Goal: Task Accomplishment & Management: Manage account settings

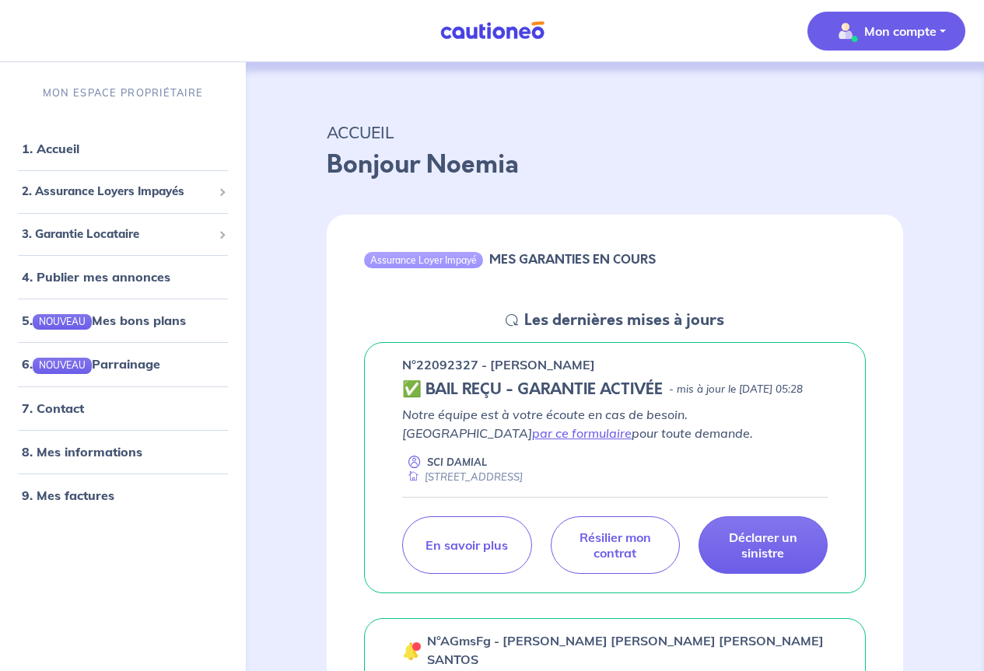
click at [912, 23] on p "Mon compte" at bounding box center [900, 31] width 72 height 19
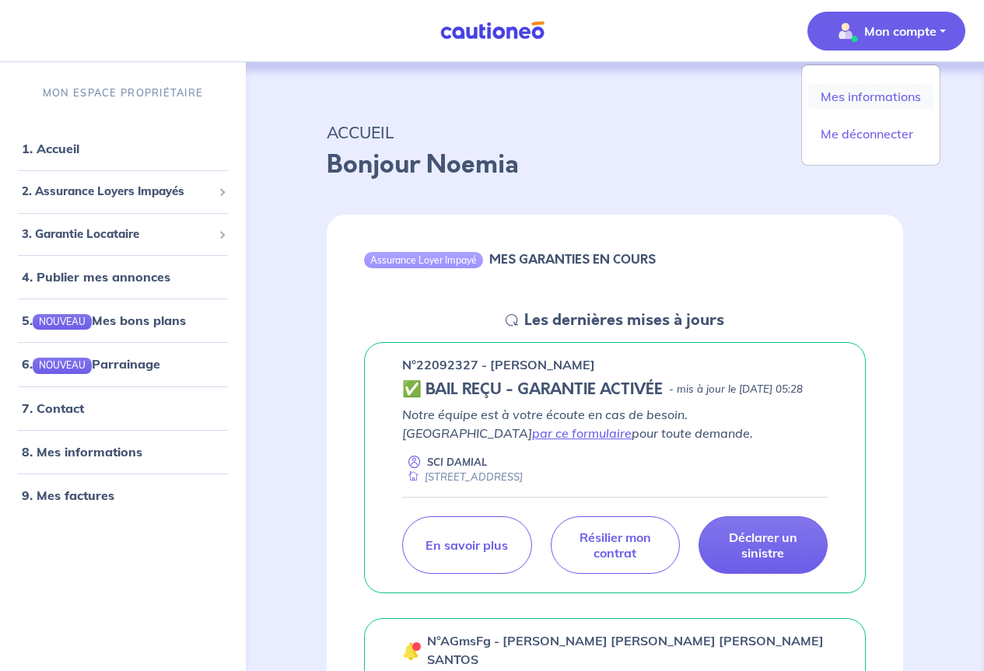
click at [868, 99] on link "Mes informations" at bounding box center [870, 96] width 125 height 25
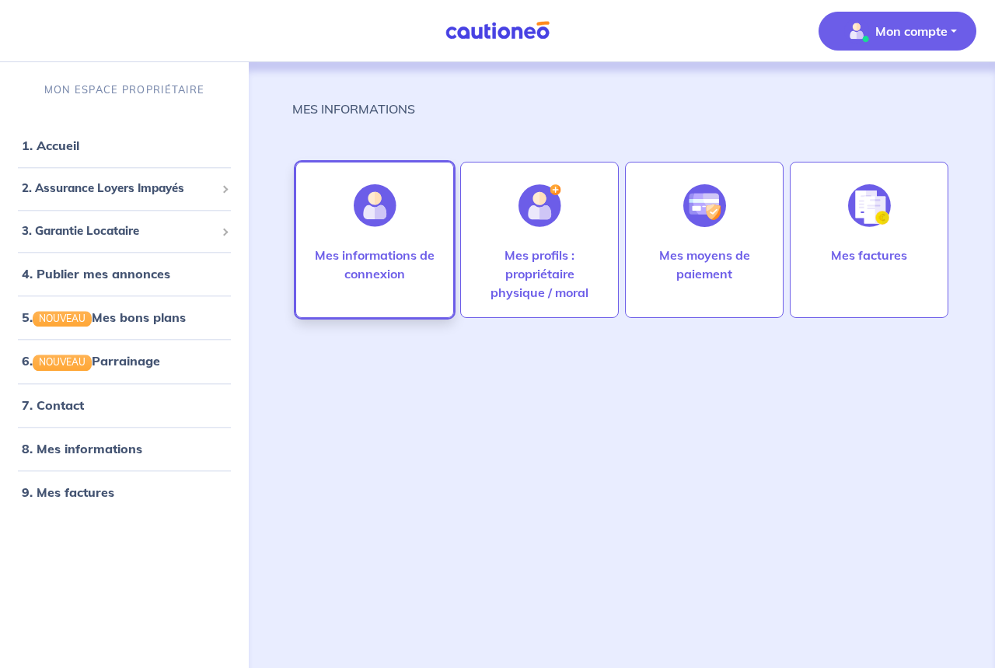
click at [366, 266] on p "Mes informations de connexion" at bounding box center [375, 264] width 126 height 37
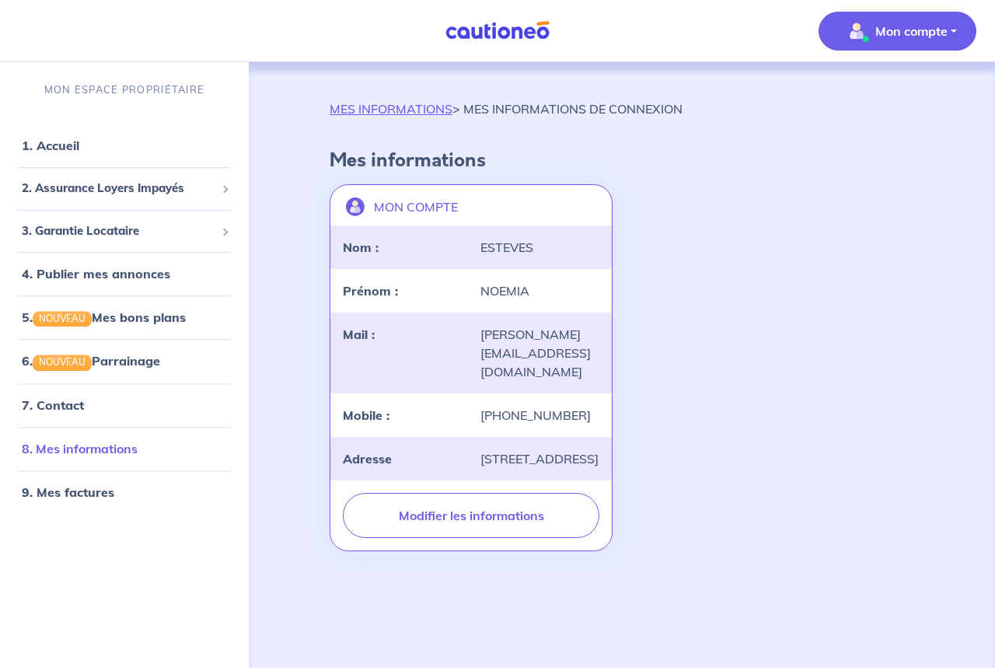
click at [93, 456] on link "8. Mes informations" at bounding box center [80, 449] width 116 height 16
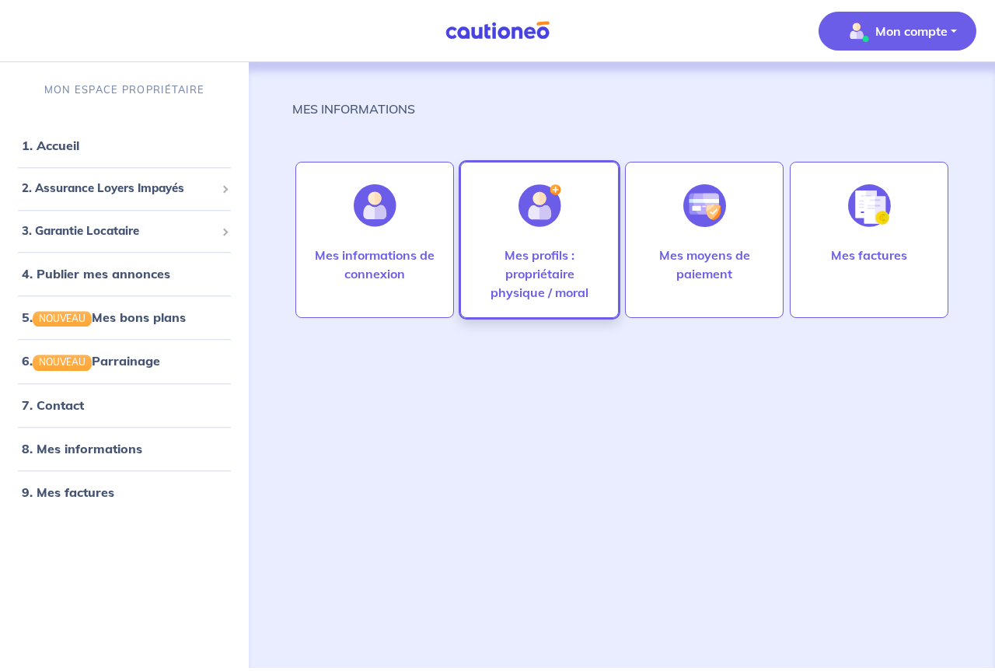
click at [549, 255] on p "Mes profils : propriétaire physique / moral" at bounding box center [540, 274] width 126 height 56
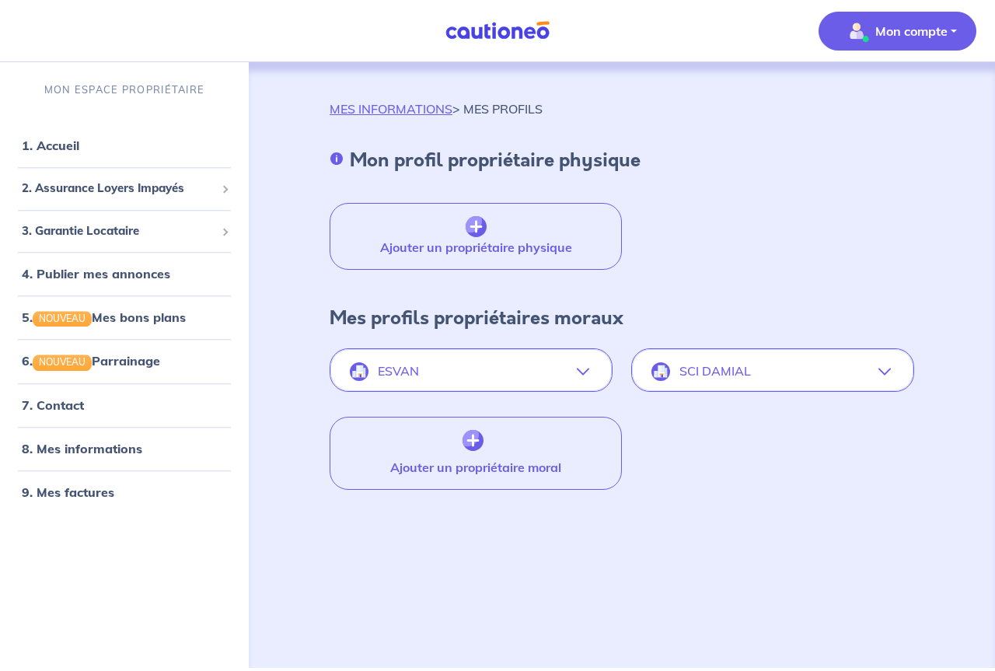
click at [587, 370] on icon "button" at bounding box center [583, 371] width 12 height 12
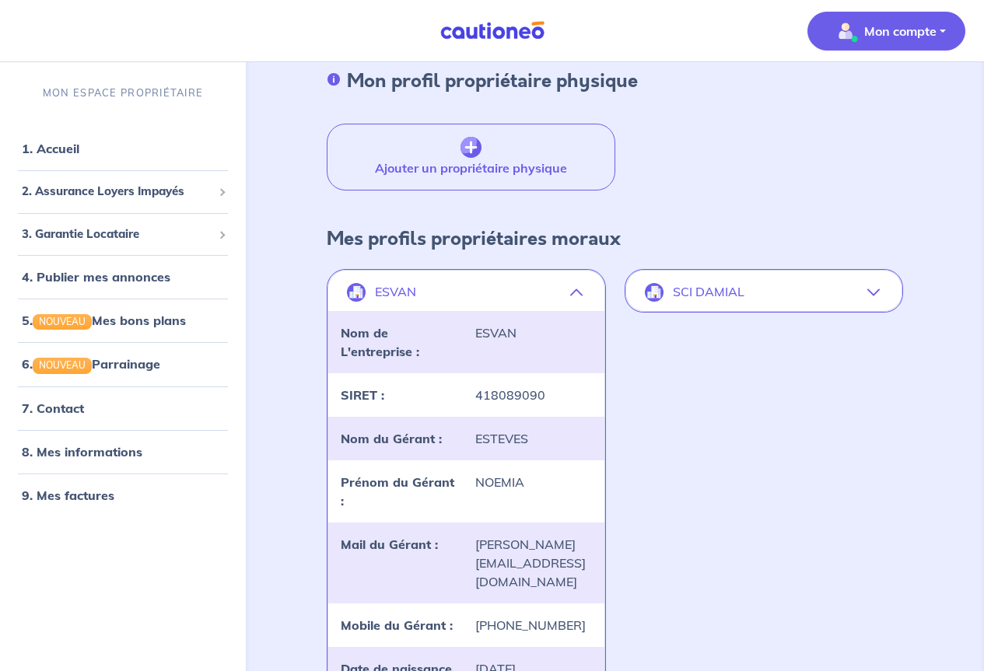
scroll to position [78, 0]
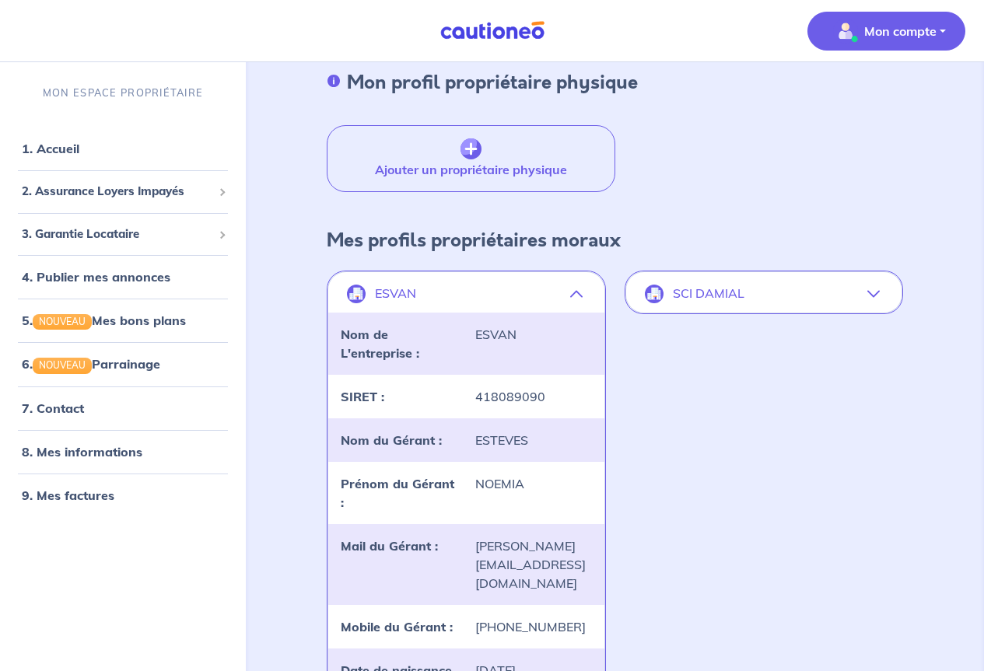
click at [864, 287] on button "SCI DAMIAL" at bounding box center [763, 293] width 275 height 37
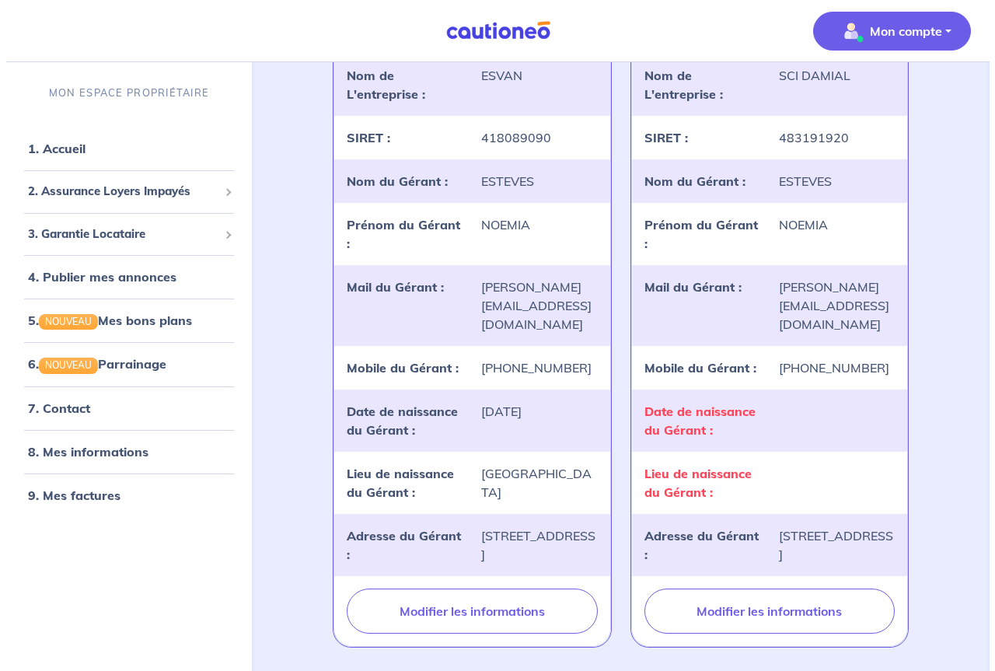
scroll to position [389, 0]
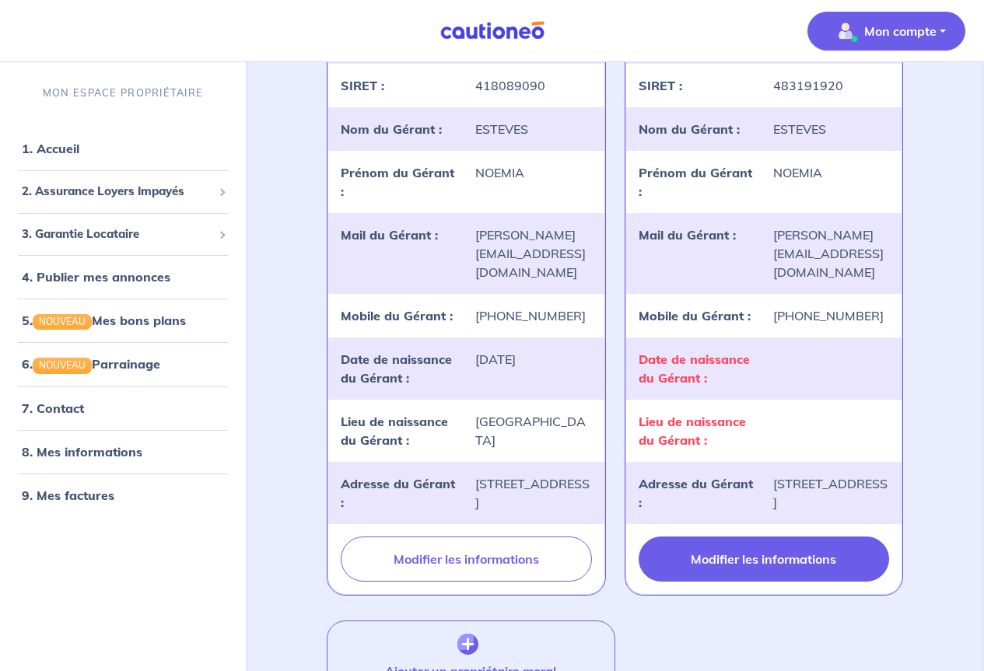
click at [752, 575] on button "Modifier les informations" at bounding box center [763, 559] width 250 height 45
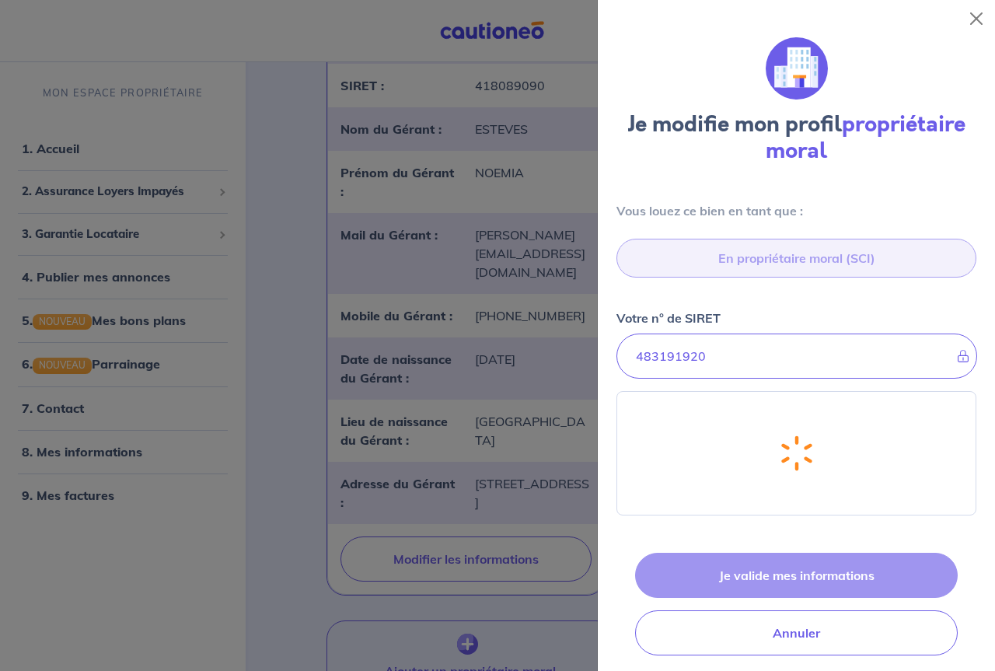
select select "FR"
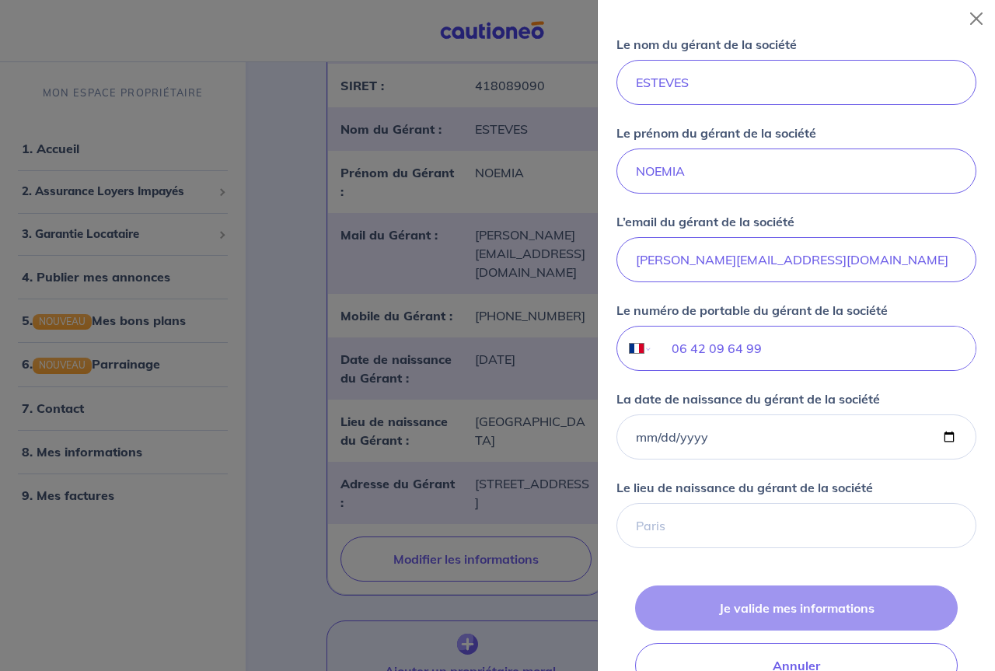
scroll to position [1011, 0]
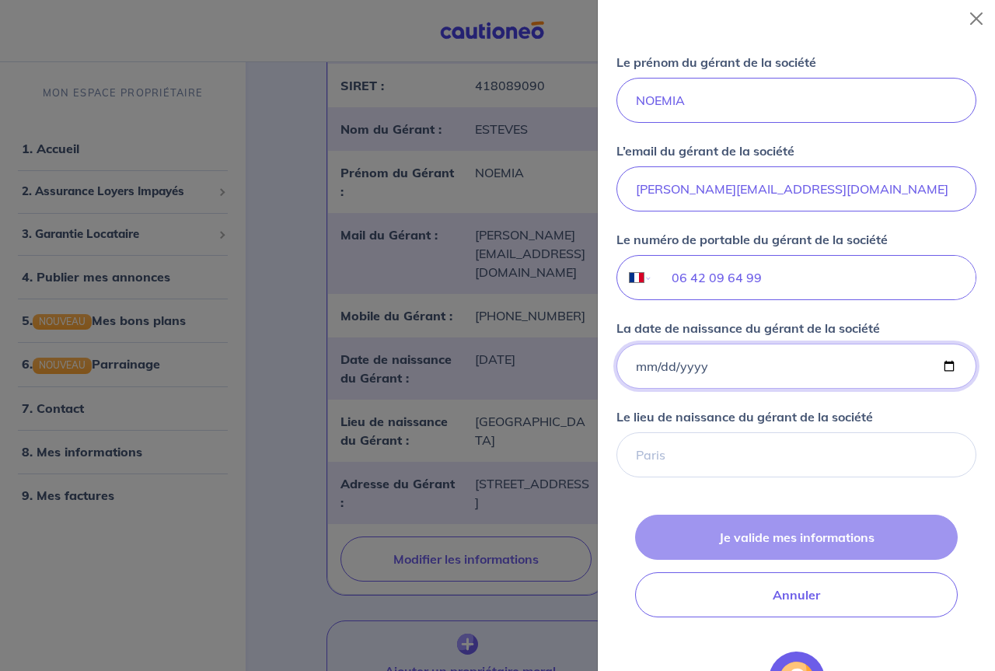
click at [645, 366] on input "La date de naissance du gérant de la société" at bounding box center [797, 366] width 360 height 45
click at [637, 370] on input "La date de naissance du gérant de la société" at bounding box center [797, 366] width 360 height 45
type input "[DATE]"
click at [676, 450] on input "Le lieu de naissance du gérant de la société" at bounding box center [797, 454] width 360 height 45
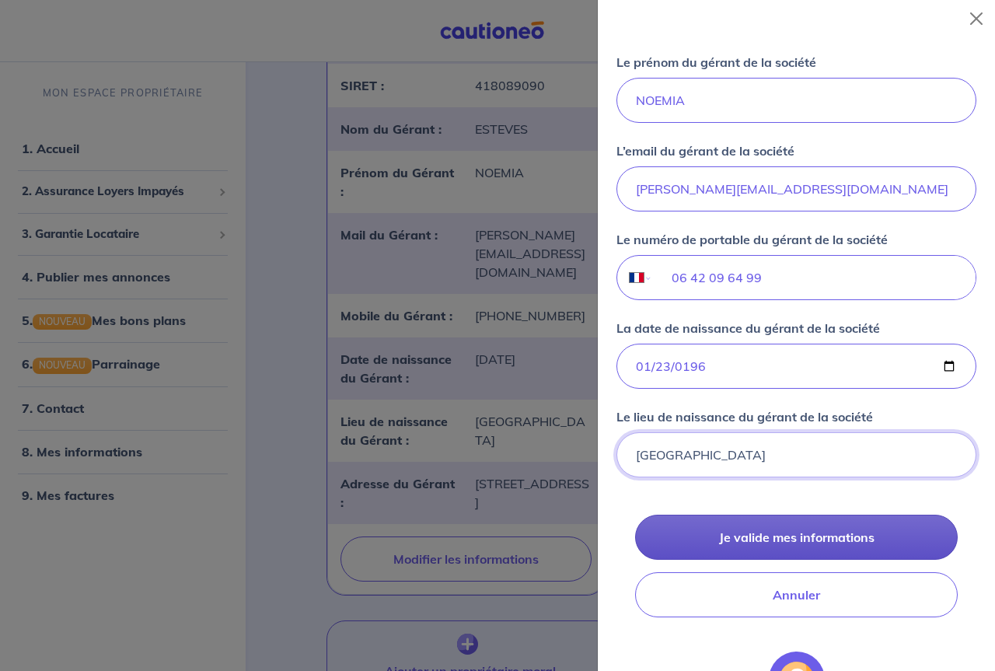
type input "[GEOGRAPHIC_DATA]"
click at [741, 540] on button "Je valide mes informations" at bounding box center [796, 537] width 323 height 45
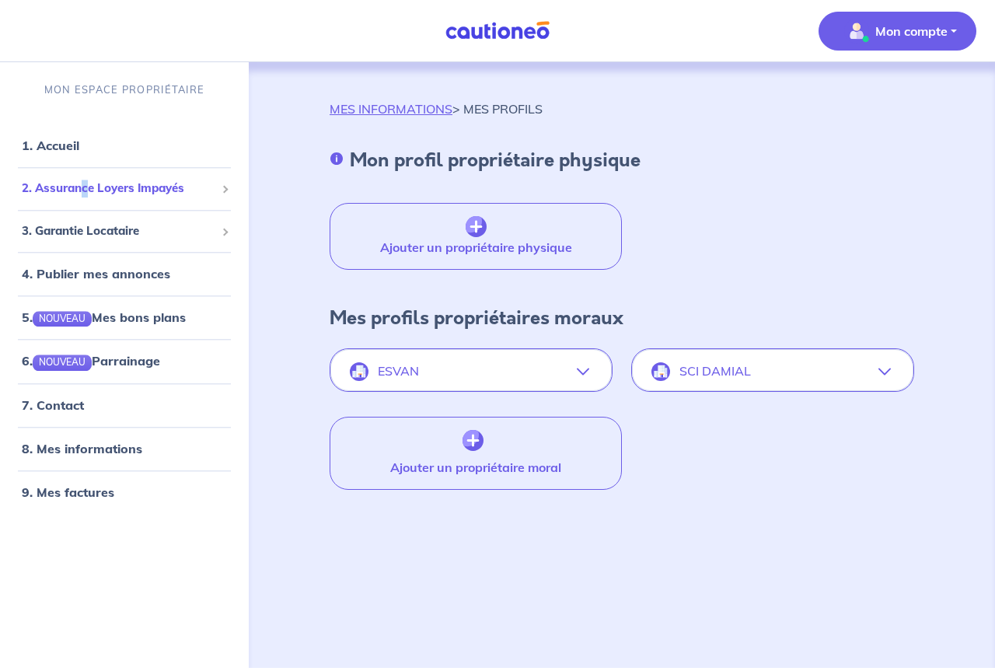
click at [86, 187] on span "2. Assurance Loyers Impayés" at bounding box center [119, 189] width 194 height 18
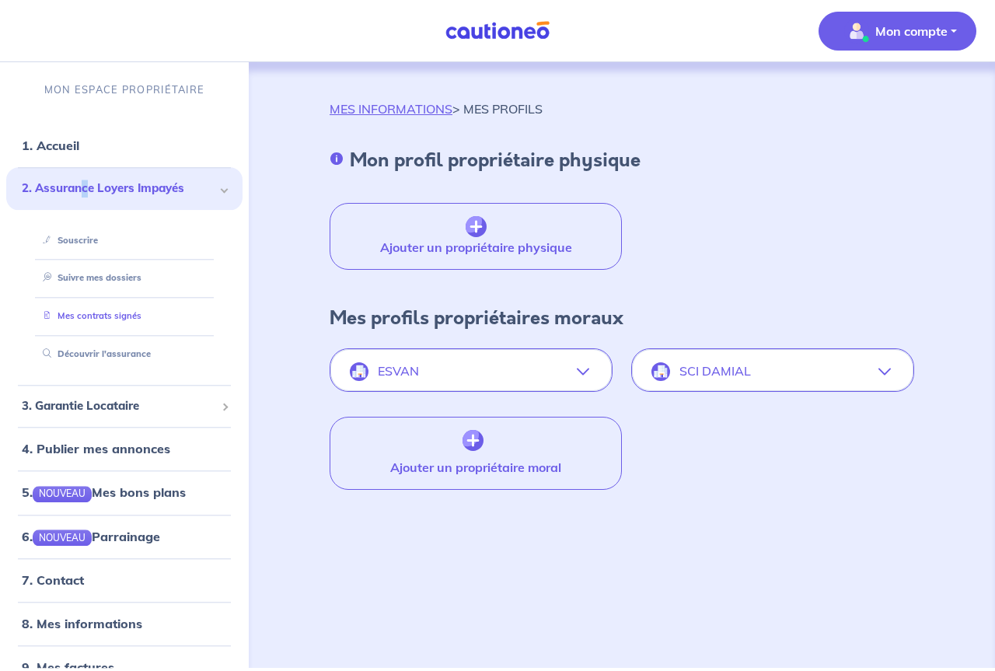
click at [98, 322] on link "Mes contrats signés" at bounding box center [89, 316] width 105 height 11
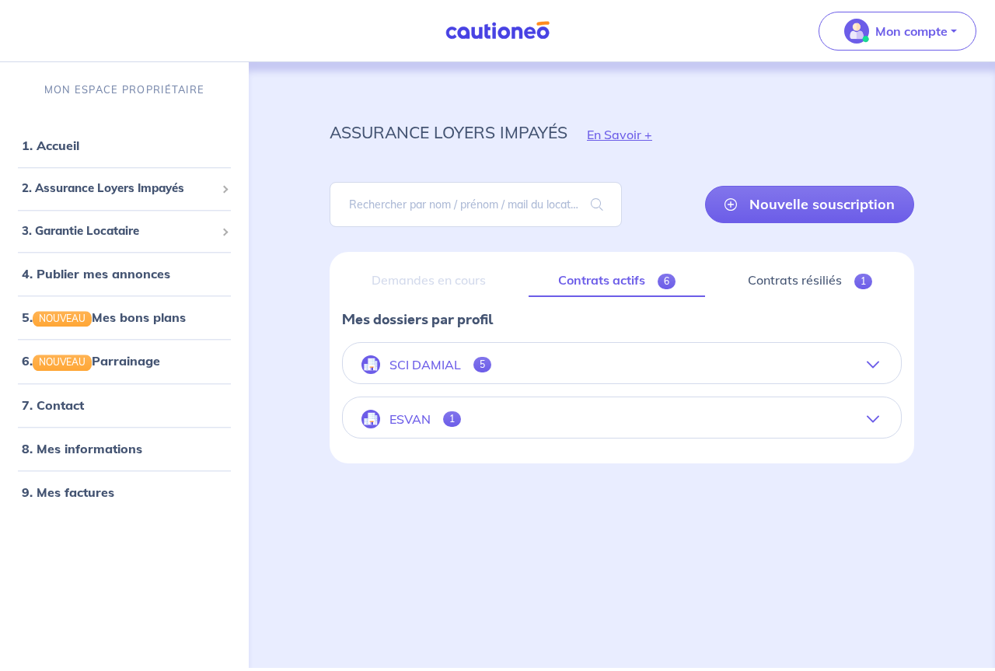
click at [424, 365] on p "SCI DAMIAL" at bounding box center [426, 365] width 72 height 15
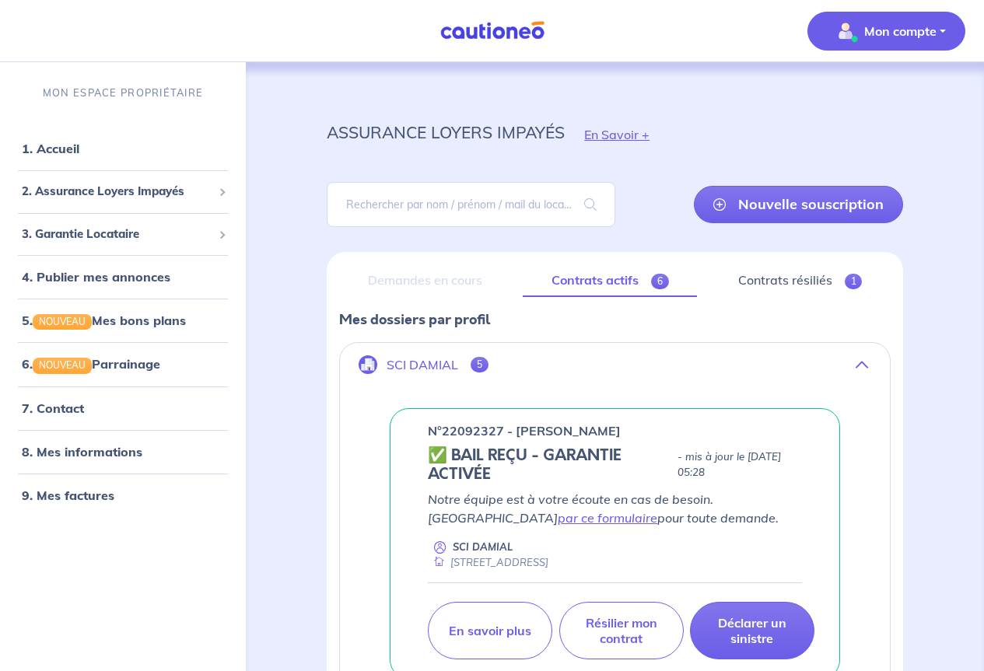
click at [885, 24] on p "Mon compte" at bounding box center [900, 31] width 72 height 19
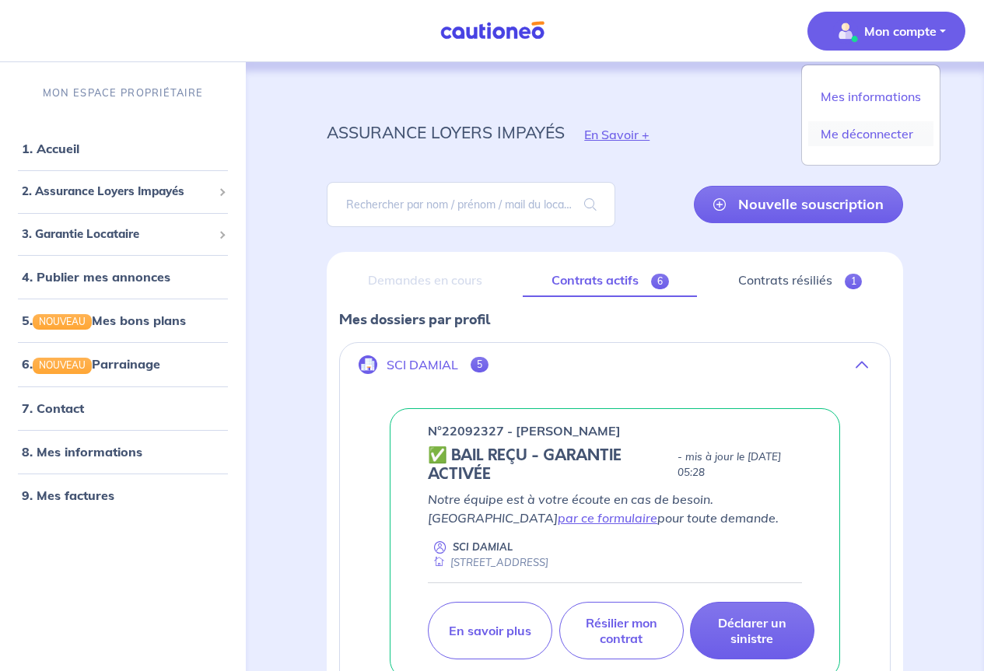
click at [837, 138] on link "Me déconnecter" at bounding box center [870, 133] width 125 height 25
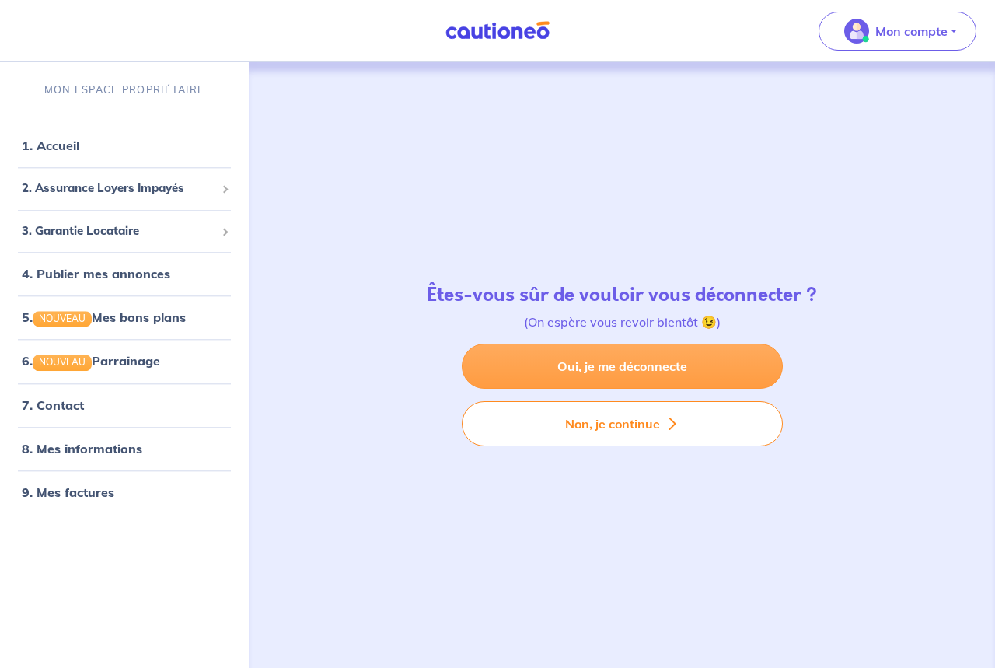
click at [630, 367] on link "Oui, je me déconnecte" at bounding box center [622, 366] width 321 height 45
